Goal: Task Accomplishment & Management: Use online tool/utility

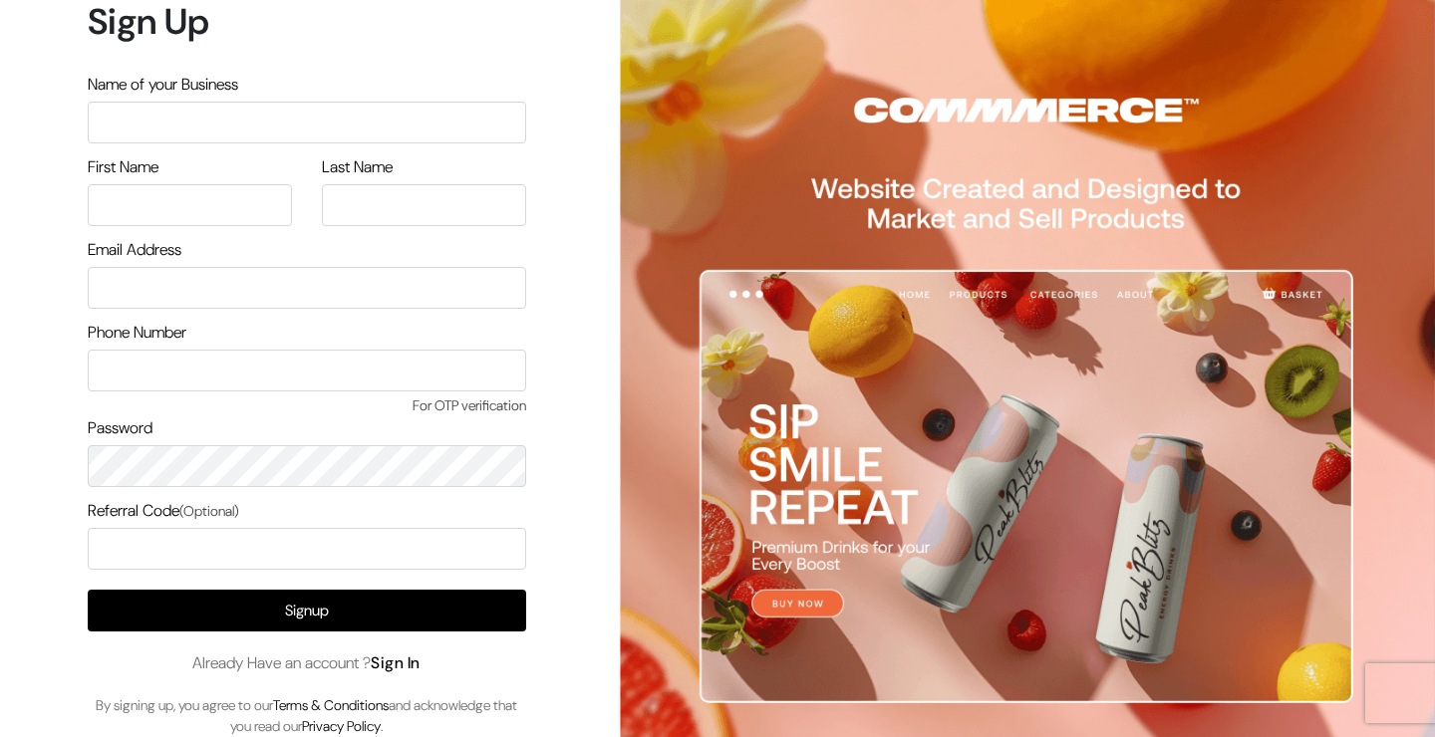
click at [414, 663] on link "Sign In" at bounding box center [396, 663] width 50 height 21
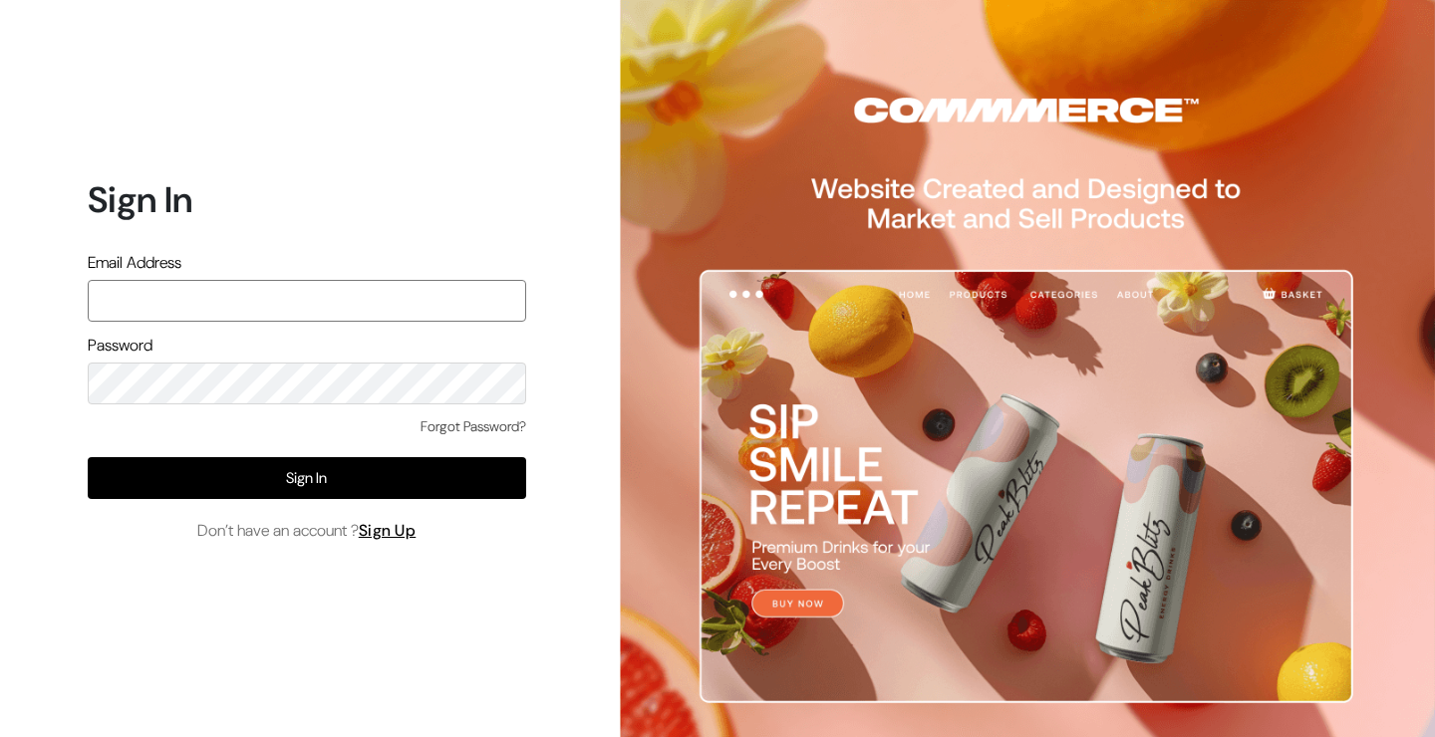
type input "demo@outdocart.in"
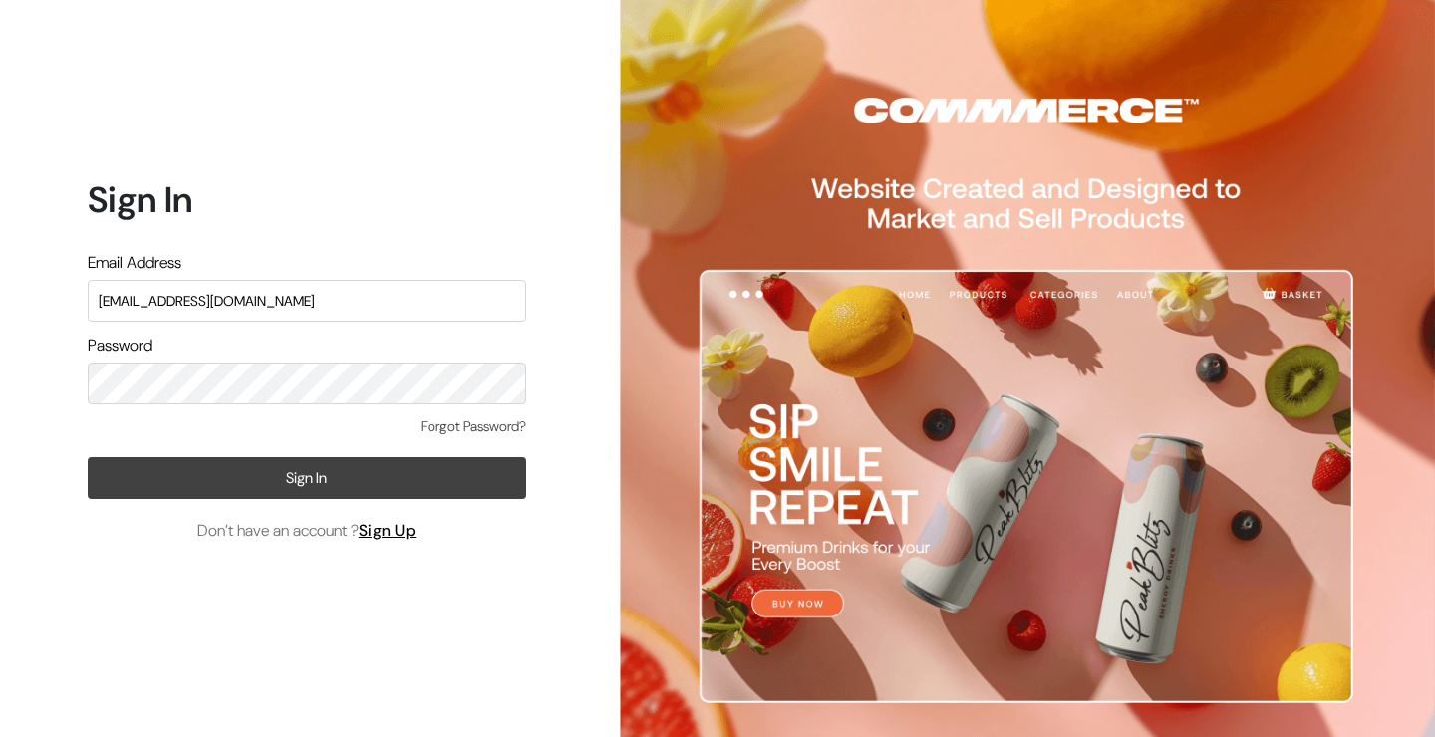
click at [268, 472] on button "Sign In" at bounding box center [307, 478] width 438 height 42
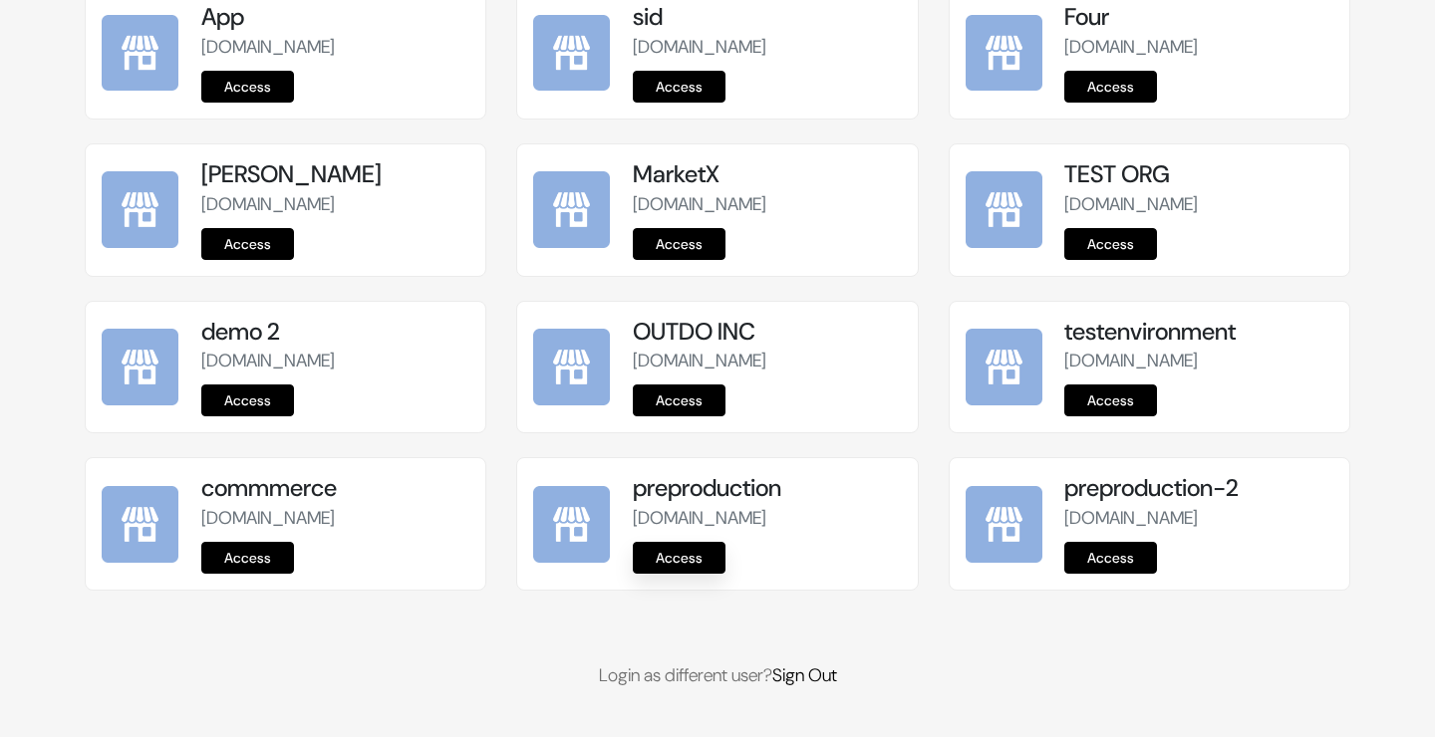
scroll to position [2516, 0]
click at [693, 557] on link "Access" at bounding box center [679, 558] width 93 height 32
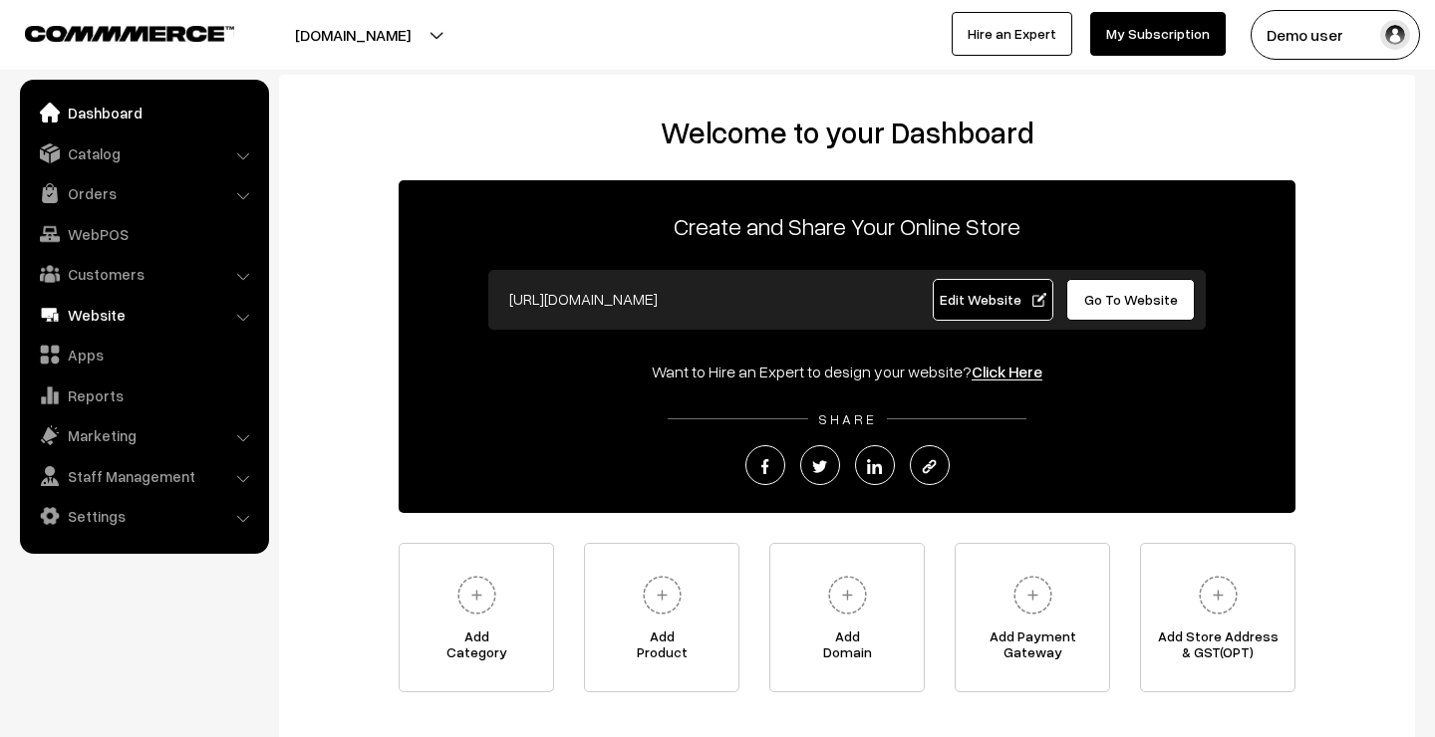
click at [131, 310] on link "Website" at bounding box center [143, 315] width 237 height 36
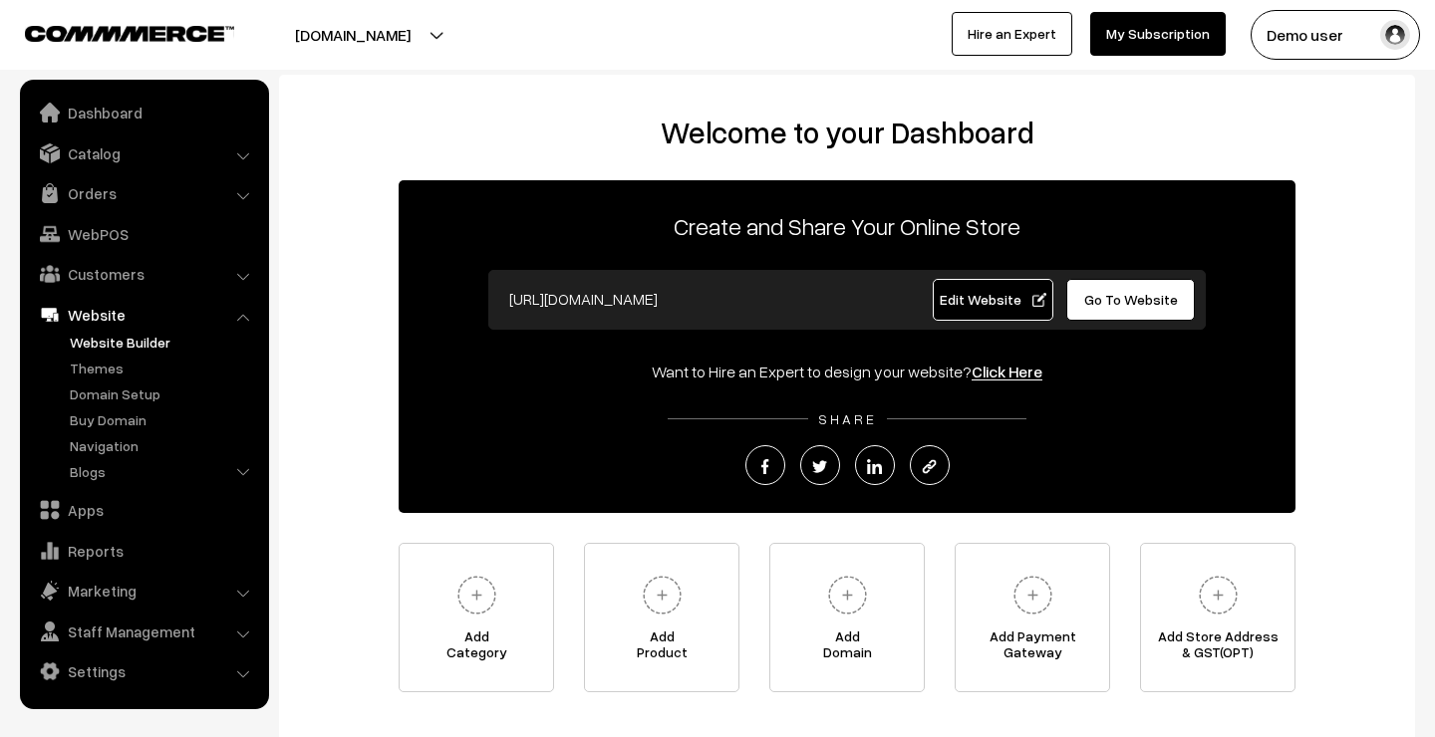
click at [117, 332] on link "Website Builder" at bounding box center [163, 342] width 197 height 21
